Goal: Task Accomplishment & Management: Manage account settings

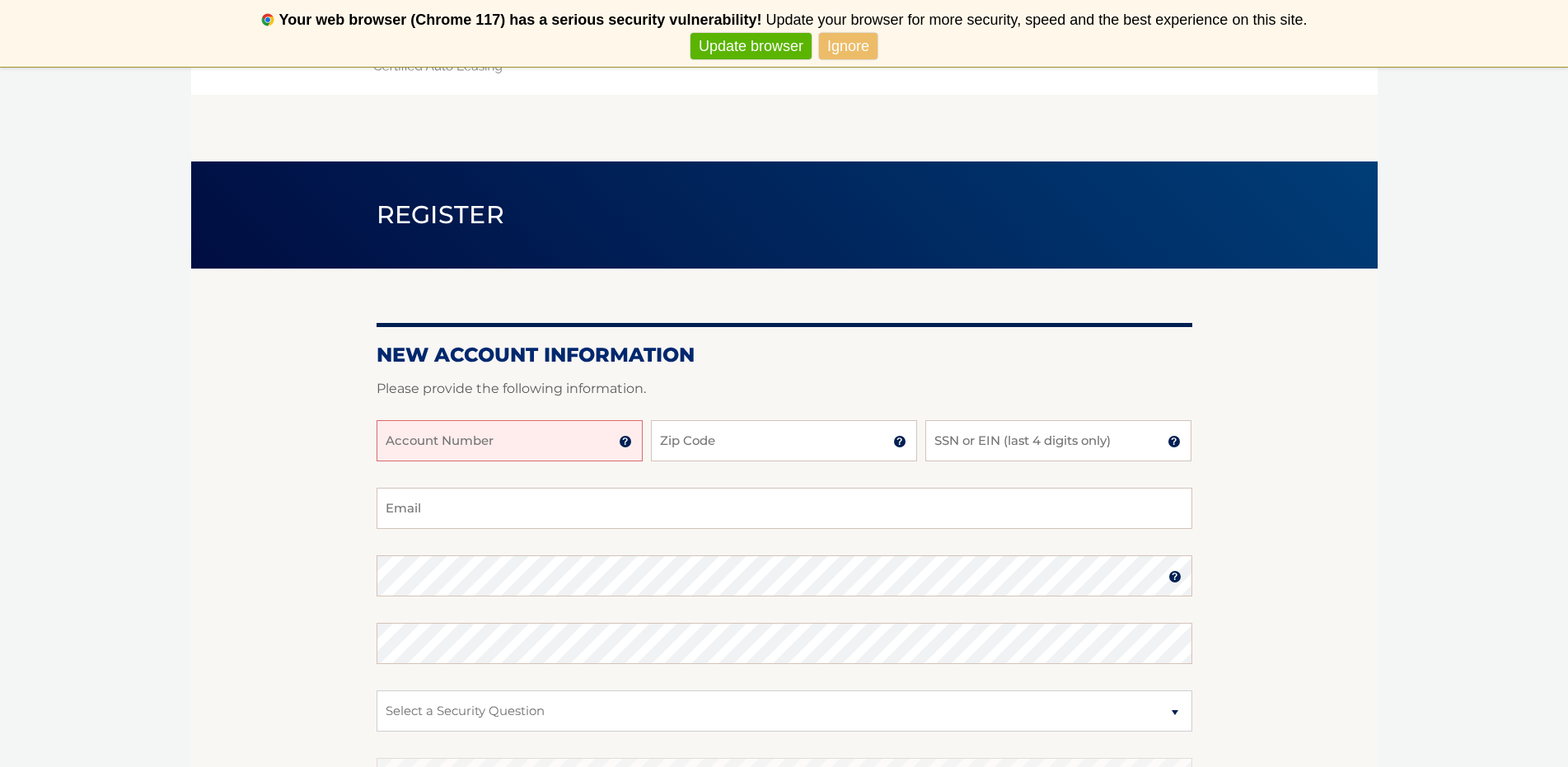
click at [478, 437] on input "Account Number" at bounding box center [509, 440] width 266 height 41
type input "44455529177"
click at [721, 447] on input "Zip Code" at bounding box center [784, 440] width 266 height 41
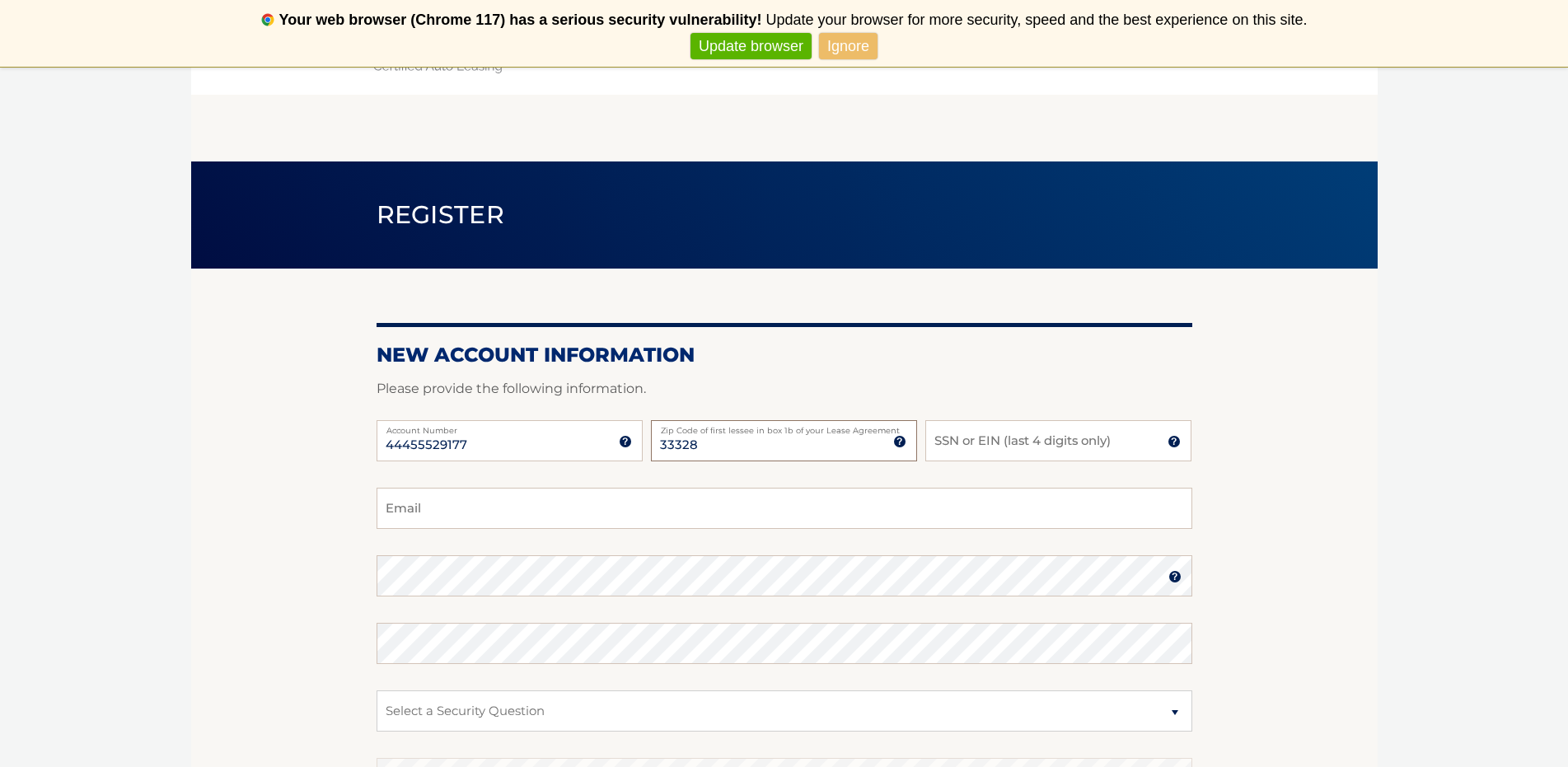
type input "33328"
click at [1007, 440] on input "SSN or EIN (last 4 digits only)" at bounding box center [1058, 440] width 266 height 41
type input "4332"
click at [619, 508] on input "Email" at bounding box center [784, 508] width 816 height 41
type input "`"
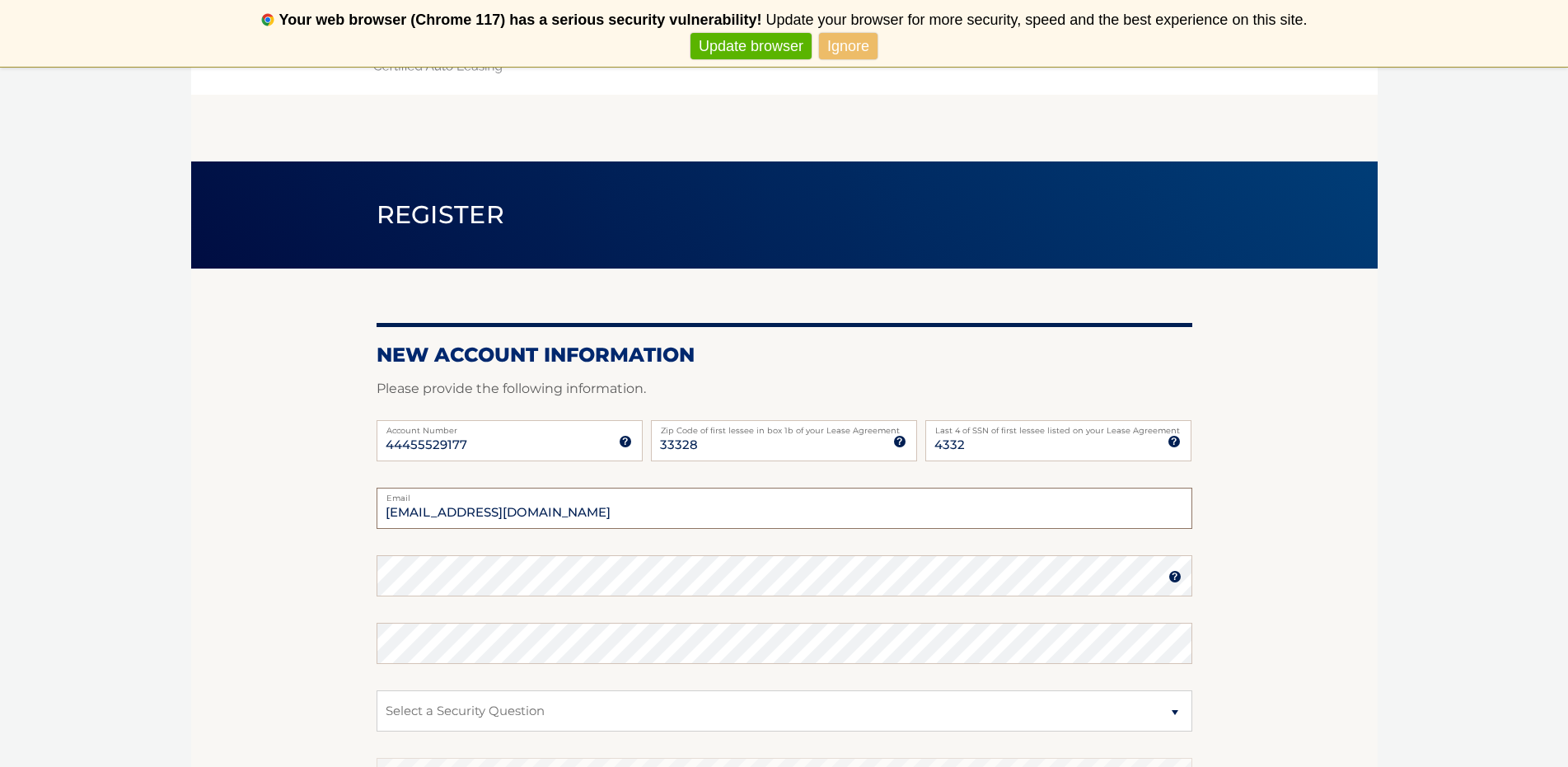
type input "anthonynk1973@hotmail.com"
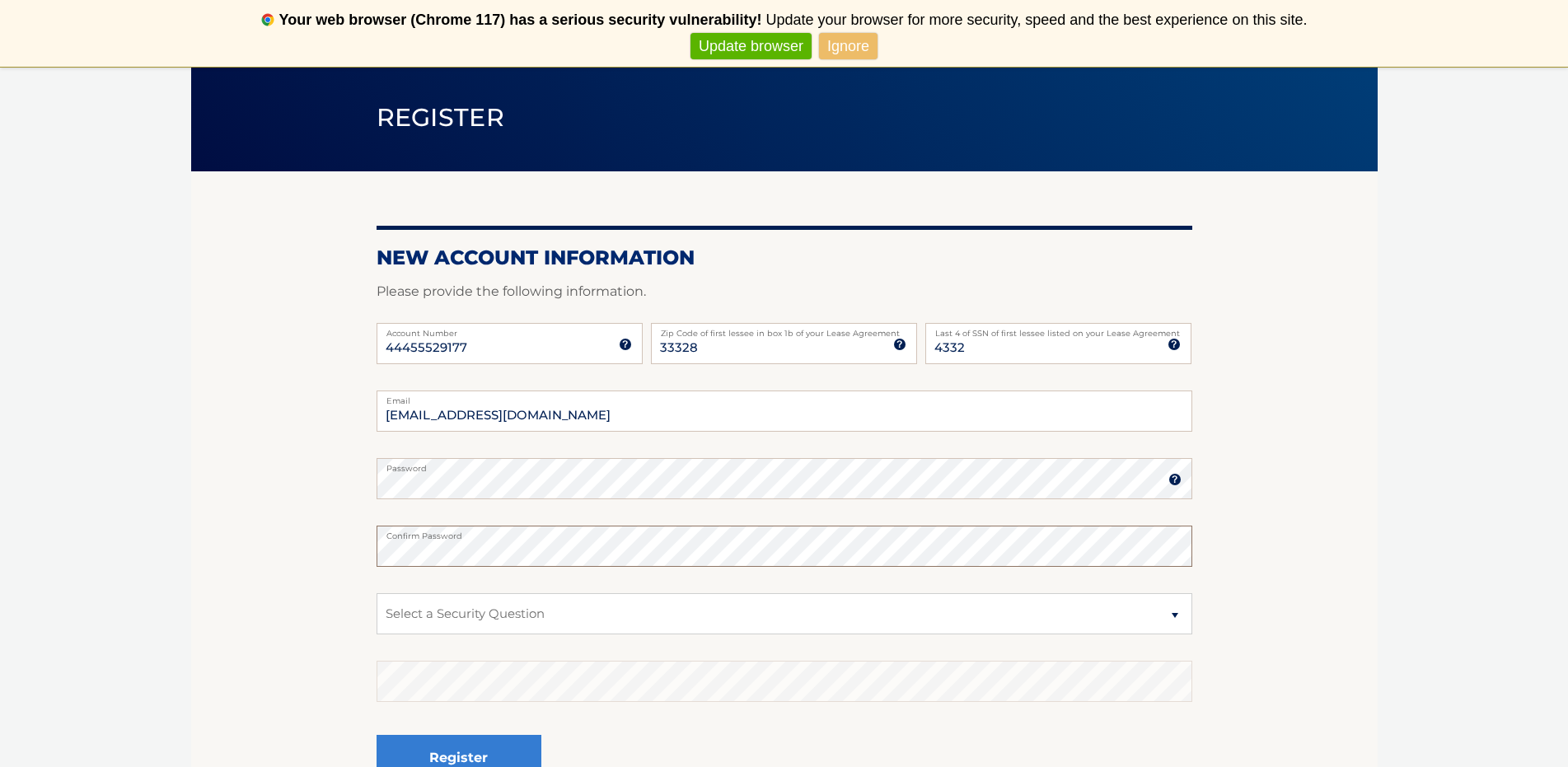
scroll to position [270, 0]
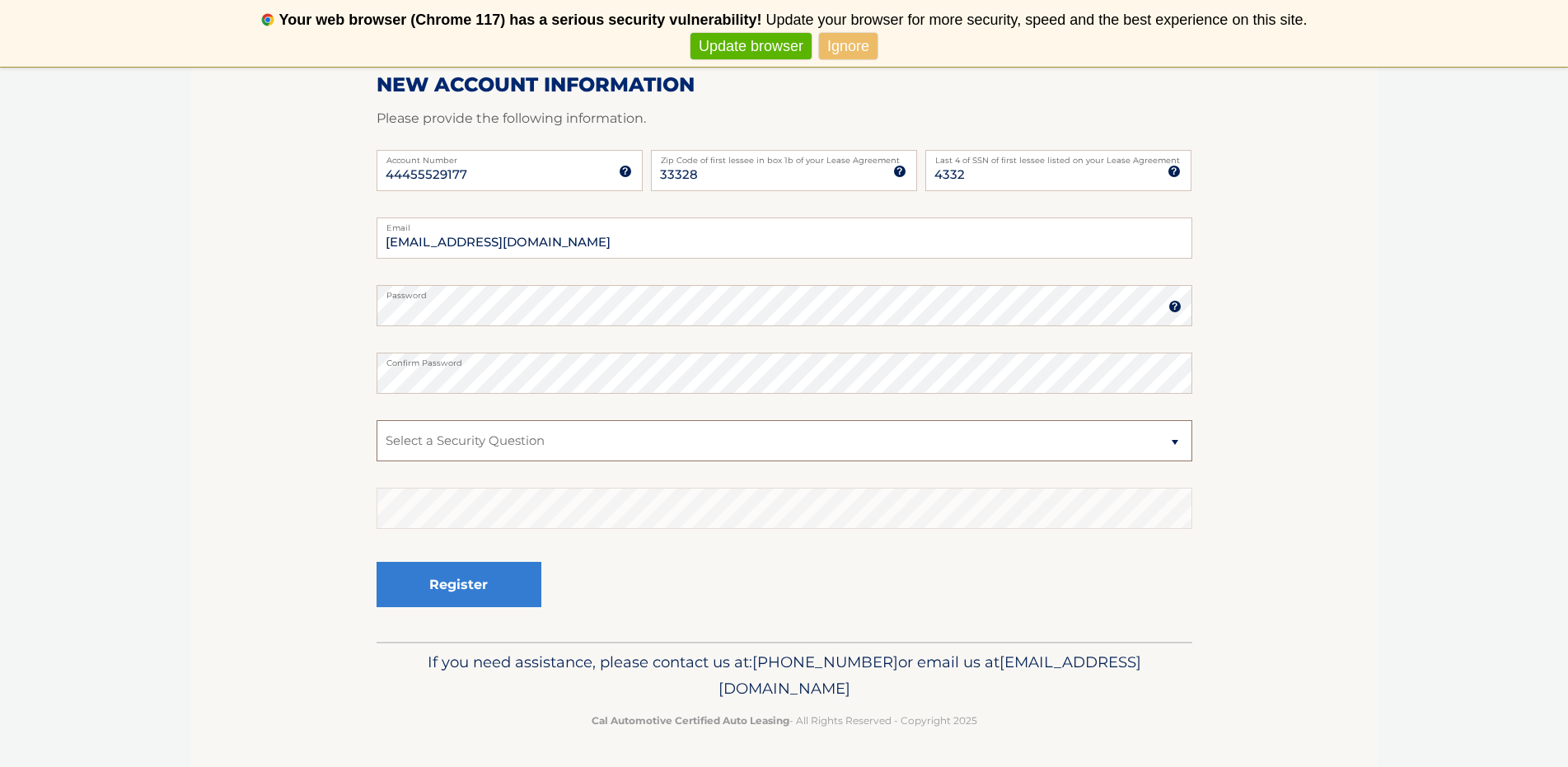
click at [1171, 443] on select "Select a Security Question What was the name of your elementary school? What is…" at bounding box center [784, 440] width 816 height 41
select select "4"
click at [376, 420] on select "Select a Security Question What was the name of your elementary school? What is…" at bounding box center [784, 440] width 816 height 41
click at [477, 583] on button "Register" at bounding box center [458, 585] width 165 height 45
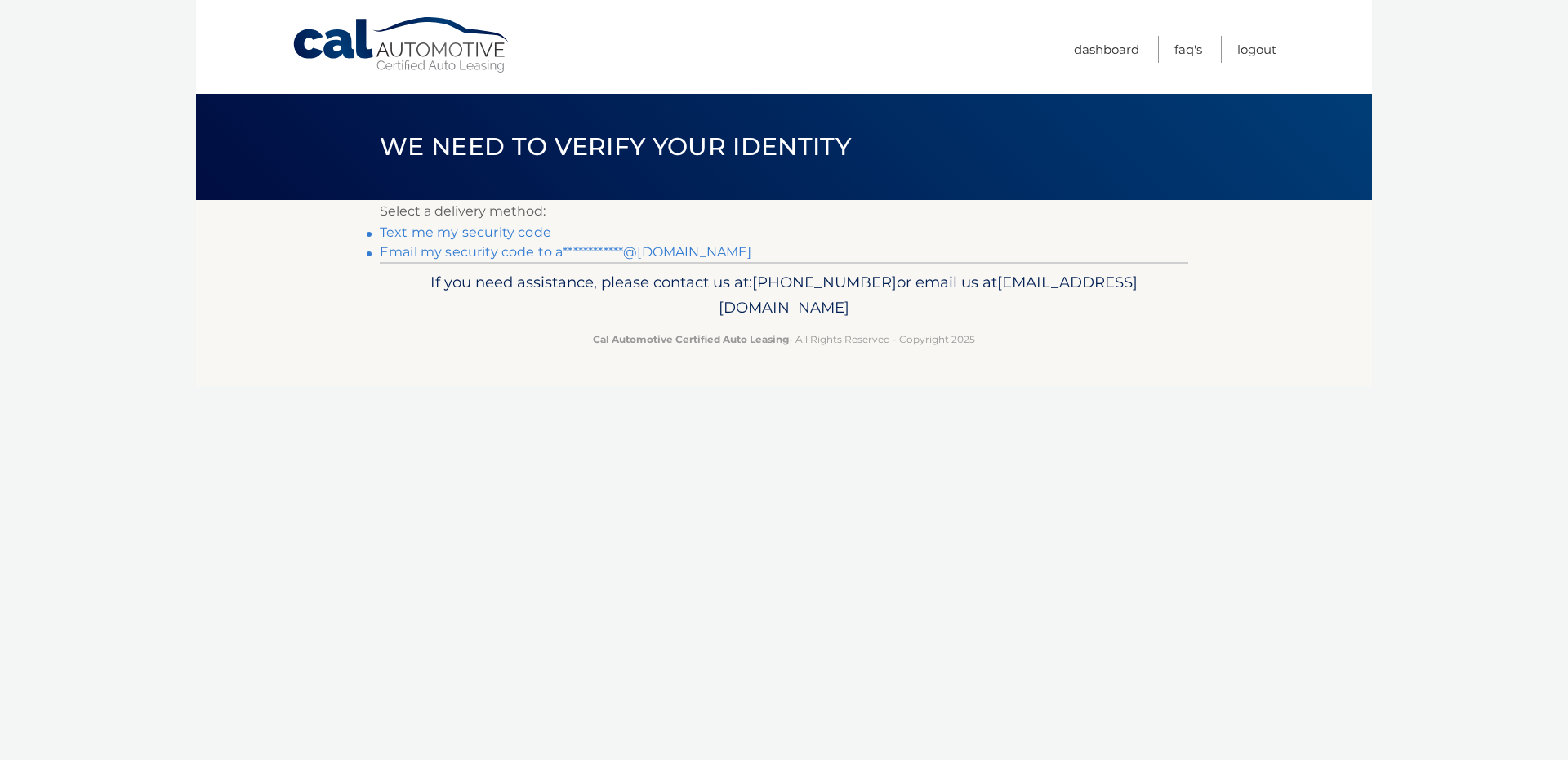
click at [534, 249] on link "**********" at bounding box center [565, 252] width 372 height 15
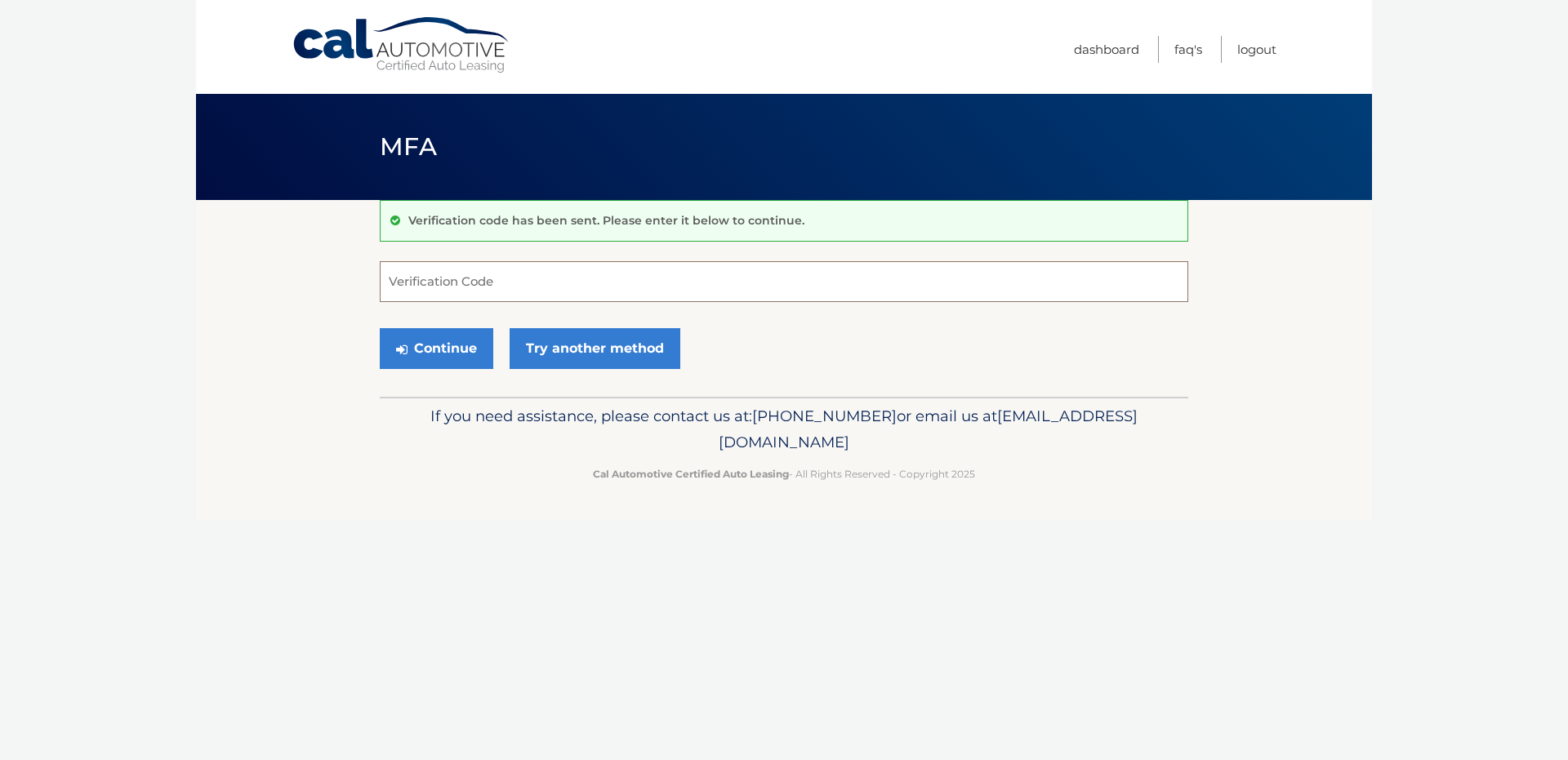
click at [555, 291] on input "Verification Code" at bounding box center [784, 281] width 808 height 41
type input "210612"
click at [433, 345] on button "Continue" at bounding box center [436, 348] width 114 height 41
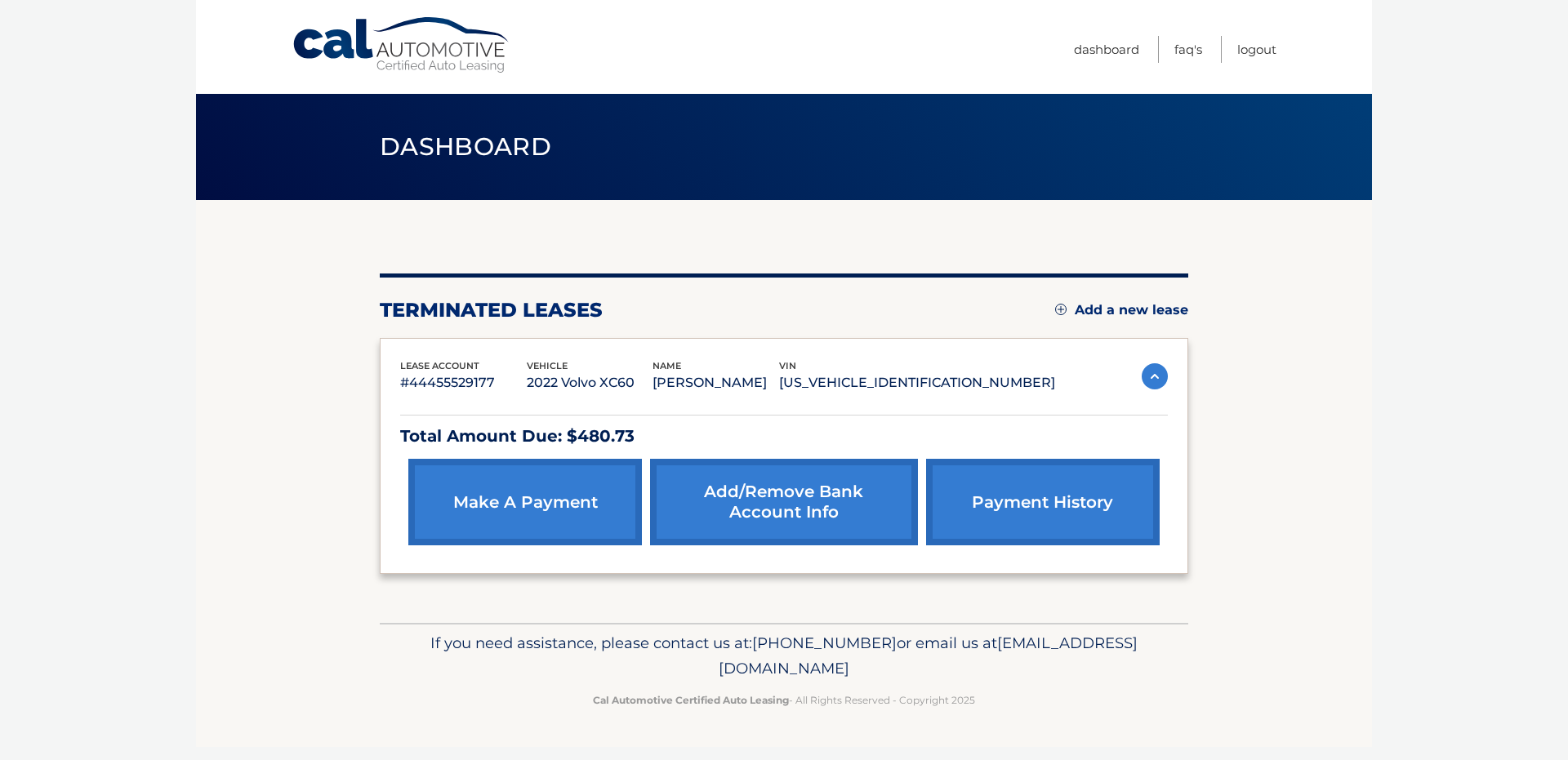
click at [1049, 504] on link "payment history" at bounding box center [1043, 502] width 234 height 86
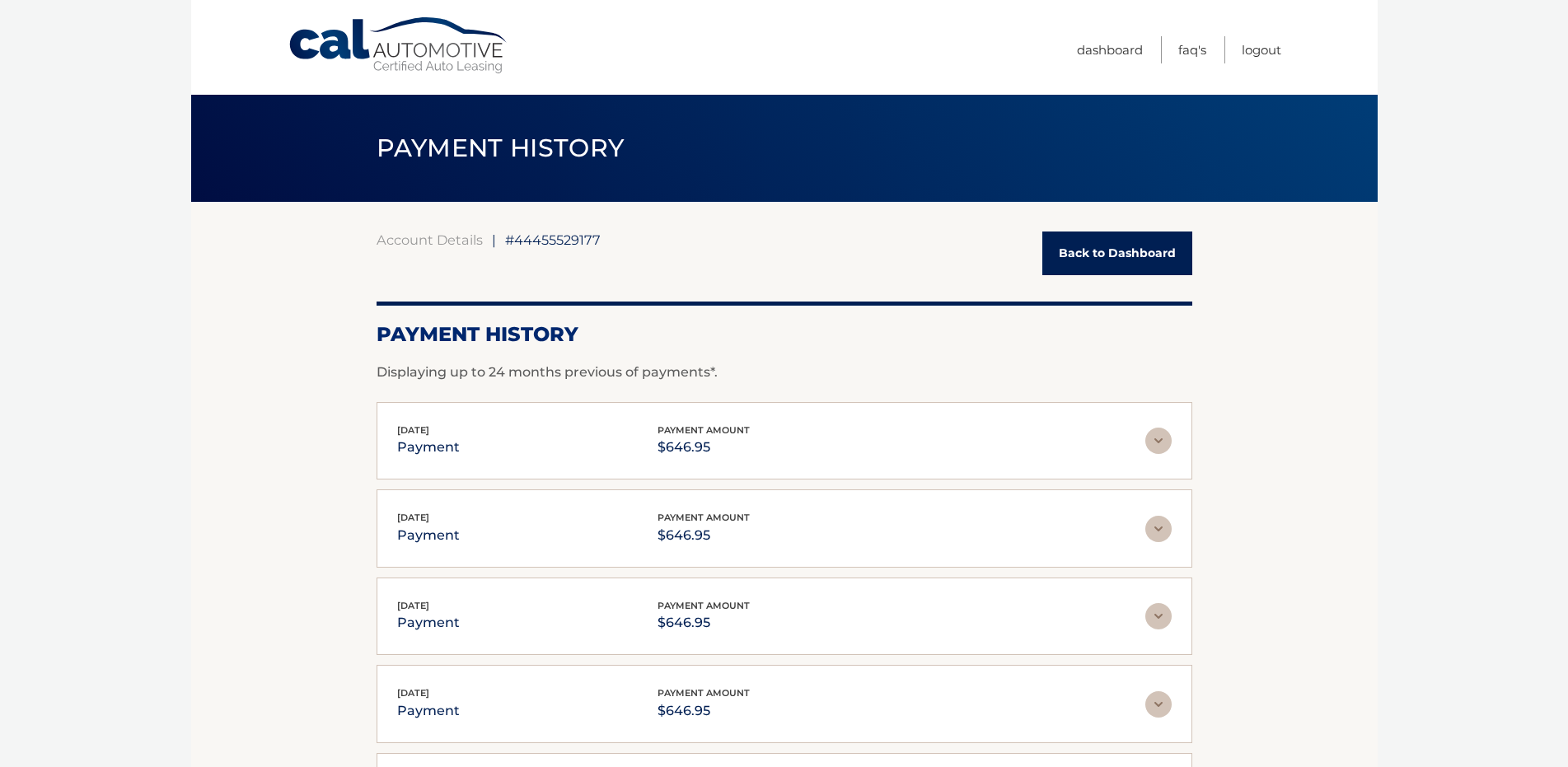
click at [1136, 250] on link "Back to Dashboard" at bounding box center [1117, 253] width 150 height 44
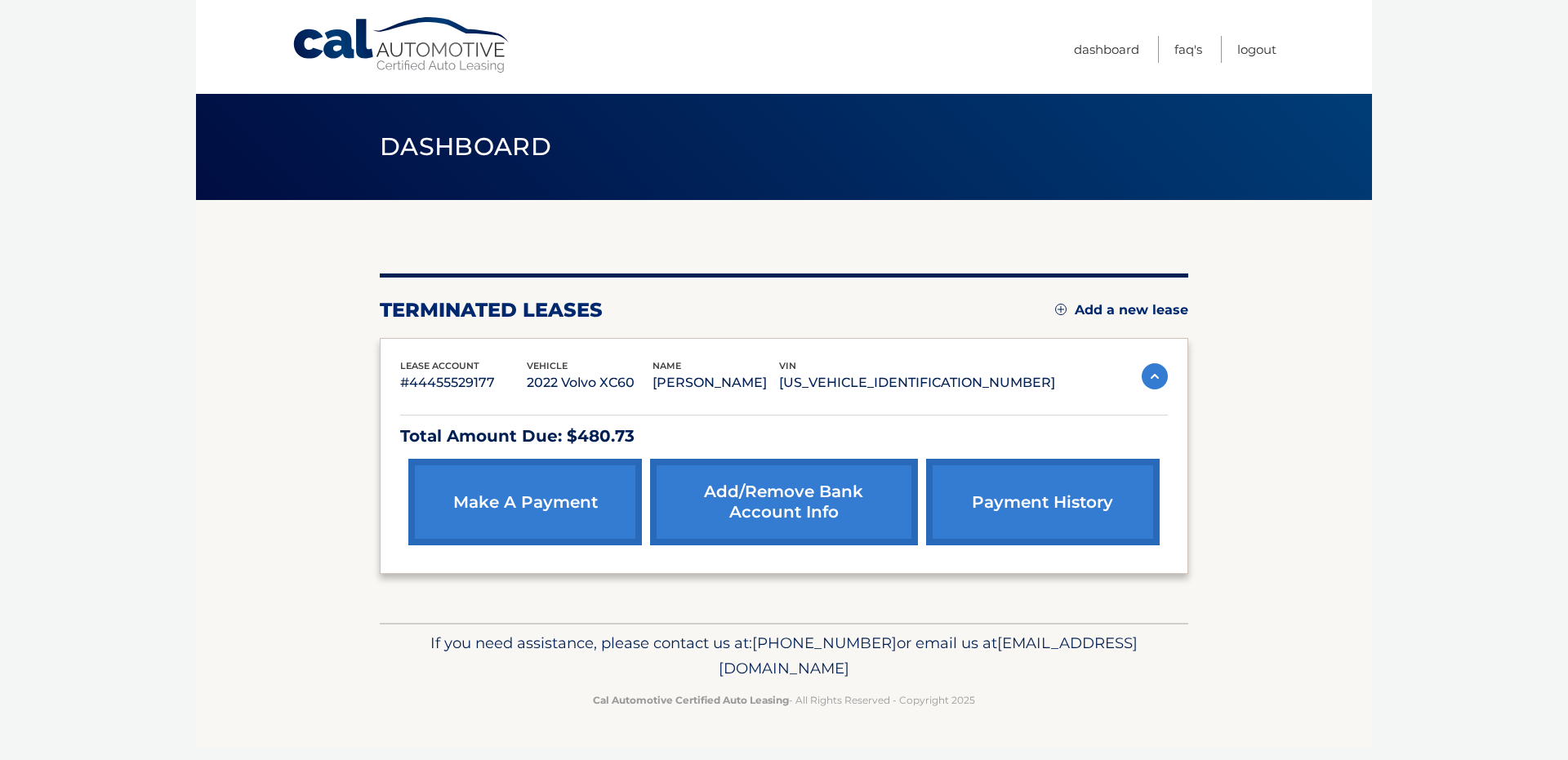
click at [1050, 507] on link "payment history" at bounding box center [1043, 502] width 234 height 86
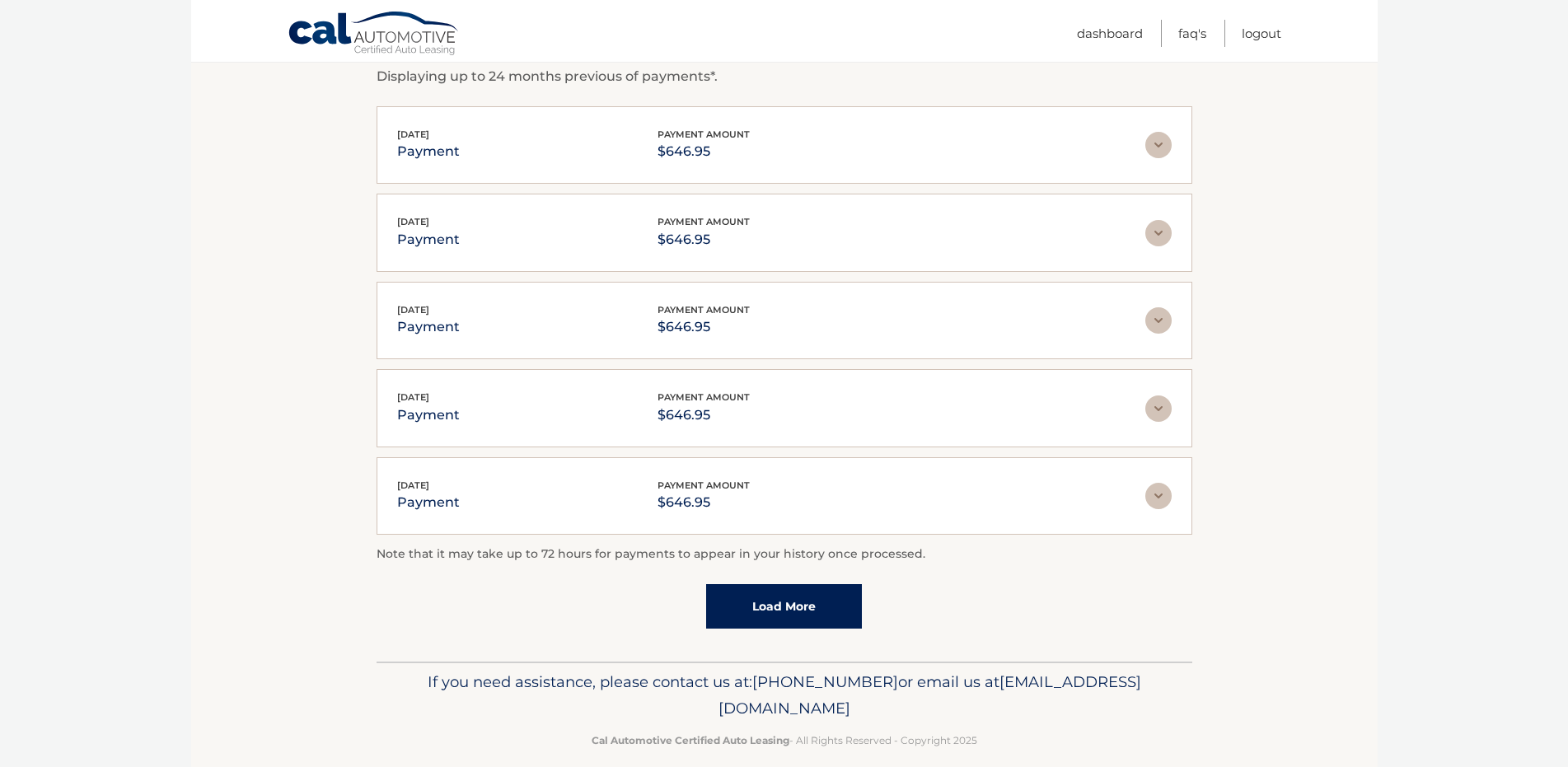
scroll to position [316, 0]
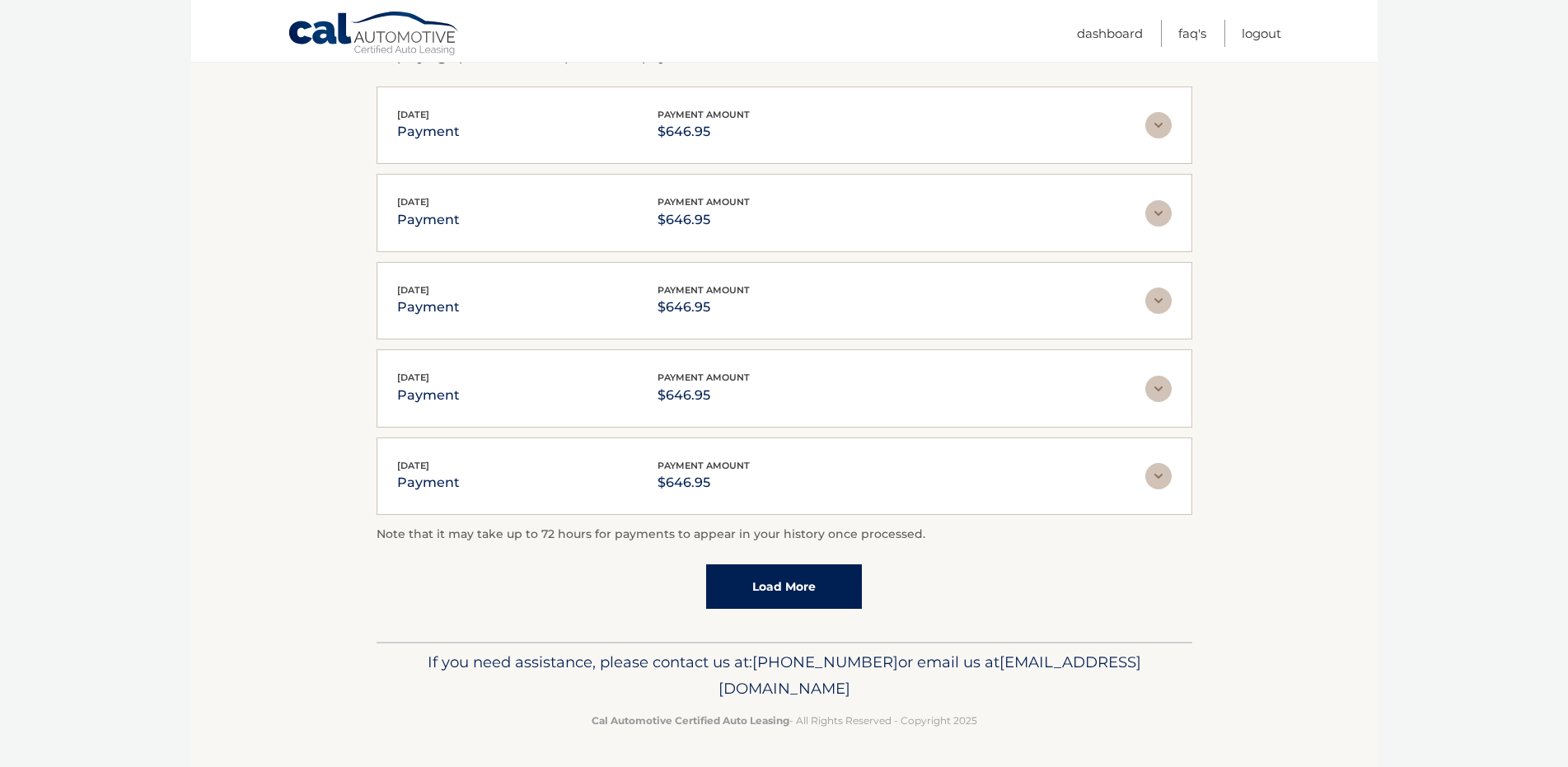
click at [788, 616] on div "Account Details | #44455529177 Back to Dashboard Payment History Displaying up …" at bounding box center [784, 264] width 816 height 756
click at [798, 588] on link "Load More" at bounding box center [784, 586] width 156 height 45
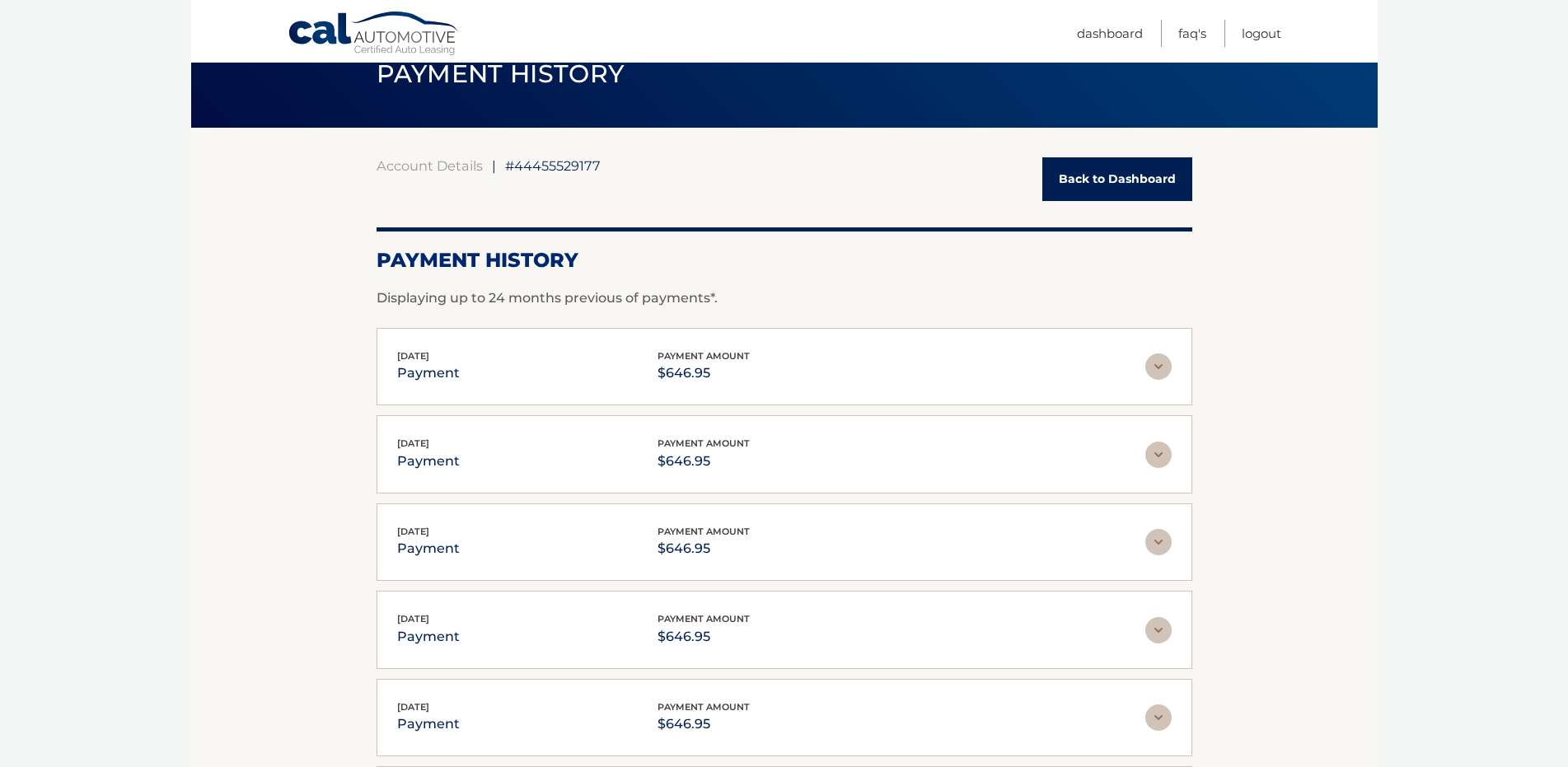
scroll to position [0, 0]
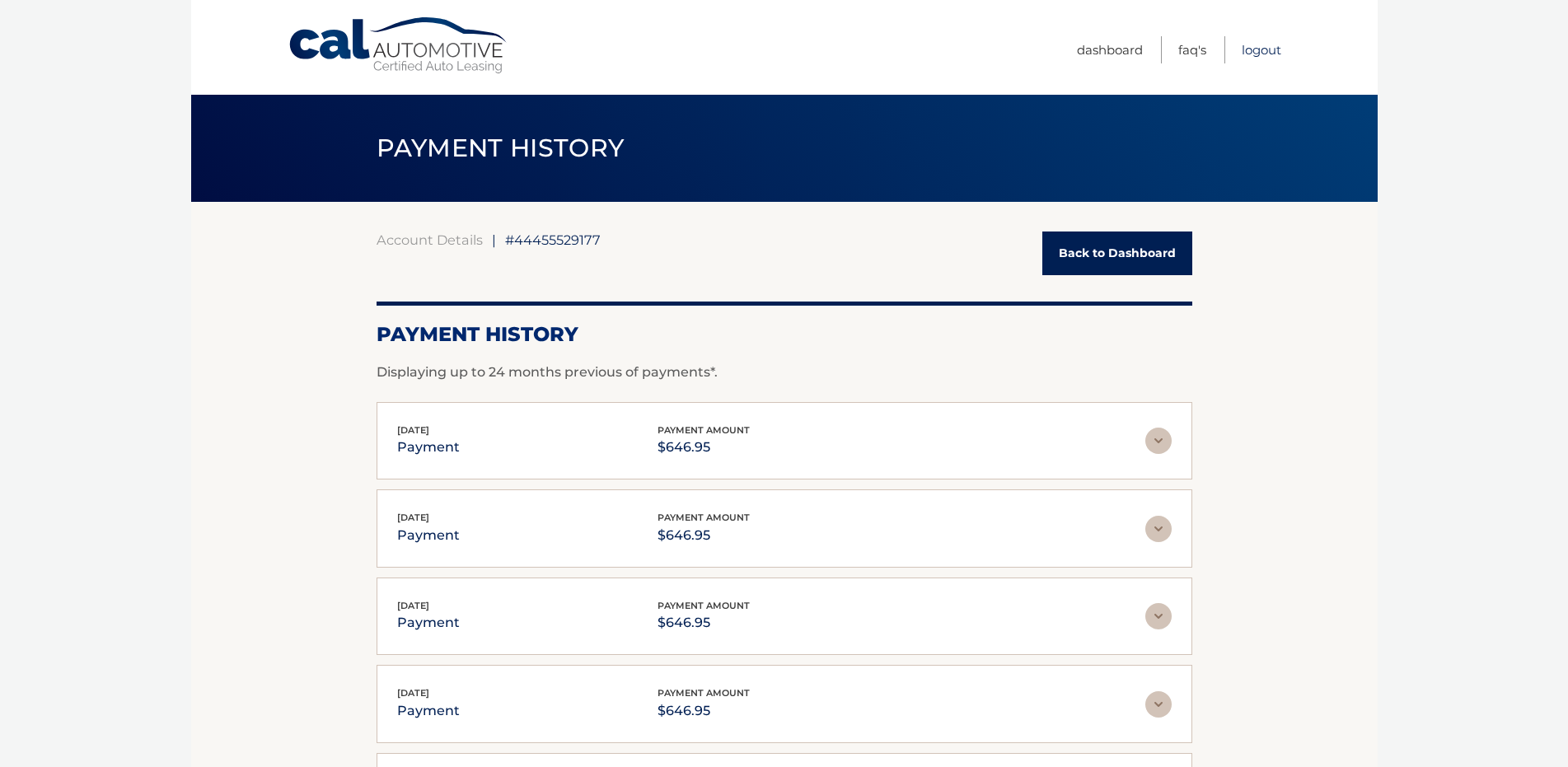
click at [1260, 48] on link "Logout" at bounding box center [1261, 50] width 39 height 27
